Goal: Find specific page/section: Find specific page/section

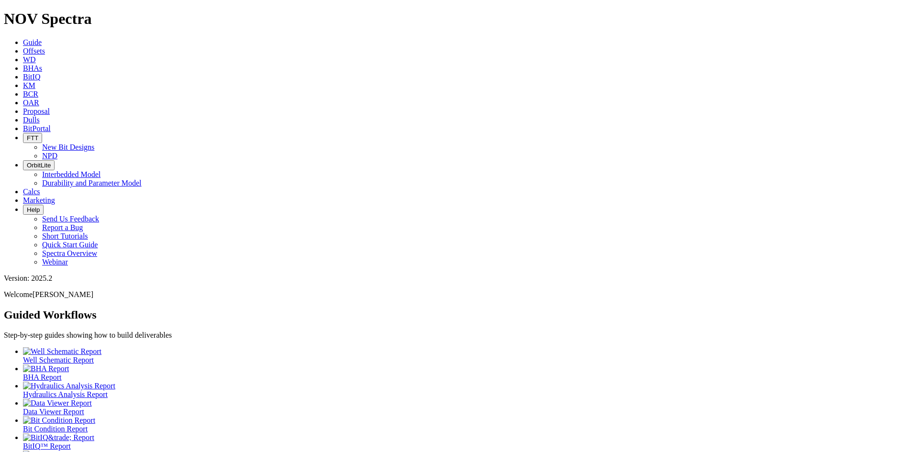
click at [23, 124] on icon at bounding box center [23, 128] width 0 height 8
click at [51, 124] on span "BitPortal" at bounding box center [37, 128] width 28 height 8
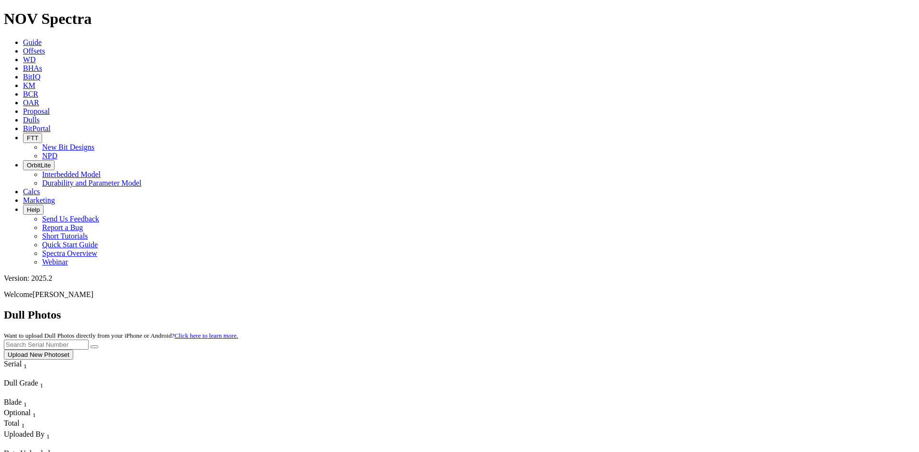
scroll to position [1723, 0]
